Goal: Task Accomplishment & Management: Manage account settings

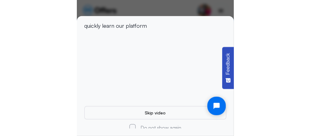
scroll to position [35, 0]
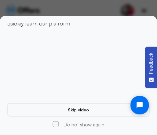
click at [56, 123] on input "Do not show again" at bounding box center [56, 124] width 6 height 6
checkbox input "true"
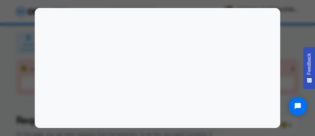
click at [287, 43] on div at bounding box center [157, 68] width 315 height 136
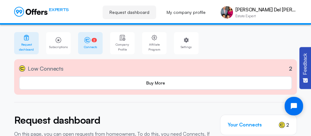
click at [88, 38] on icon at bounding box center [87, 40] width 6 height 6
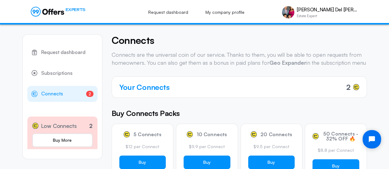
click at [196, 35] on h4 "Connects" at bounding box center [239, 40] width 255 height 12
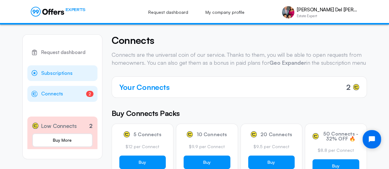
click at [64, 70] on span "Subscriptions" at bounding box center [56, 74] width 31 height 8
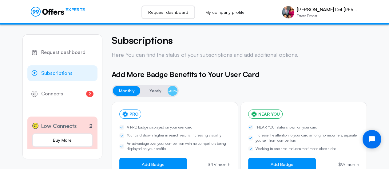
click at [191, 12] on link "Request dashboard" at bounding box center [168, 13] width 54 height 14
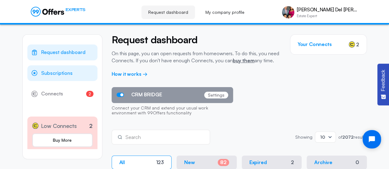
click at [52, 72] on span "Subscriptions" at bounding box center [56, 74] width 31 height 8
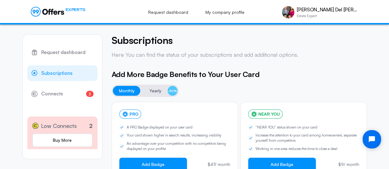
click at [49, 10] on icon at bounding box center [50, 12] width 5 height 6
